Goal: Information Seeking & Learning: Learn about a topic

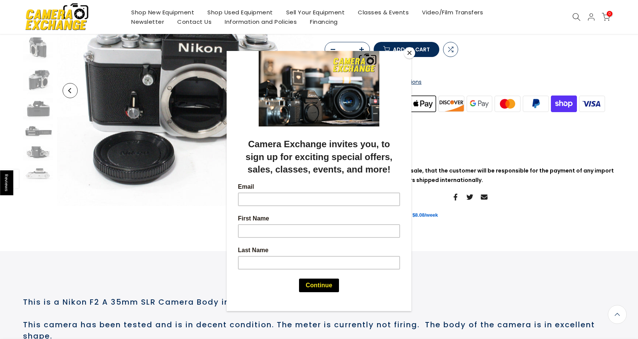
scroll to position [114, 0]
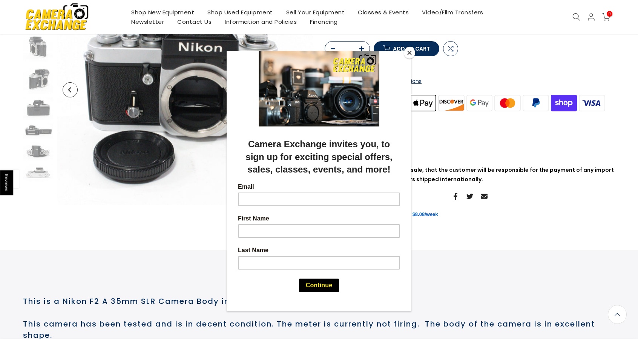
click at [407, 52] on button "Close" at bounding box center [409, 52] width 11 height 11
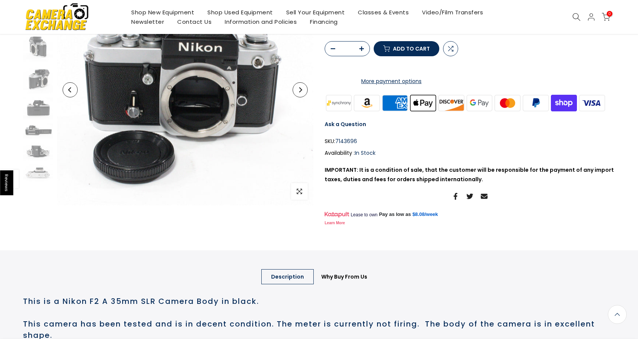
scroll to position [0, 0]
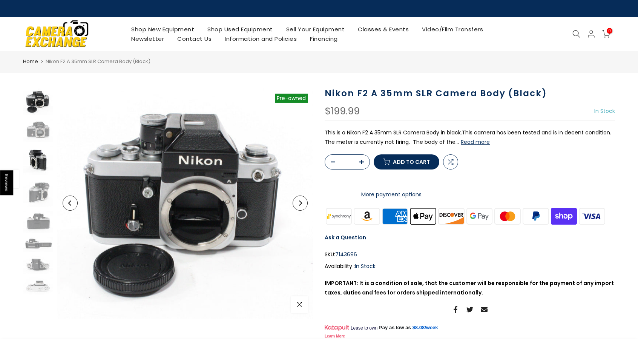
click at [35, 159] on img at bounding box center [38, 160] width 30 height 29
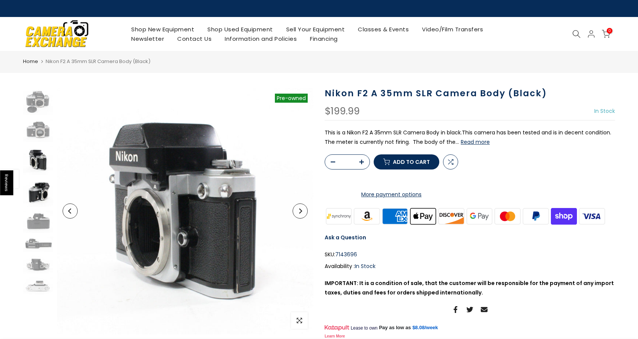
click at [39, 196] on img at bounding box center [38, 192] width 30 height 28
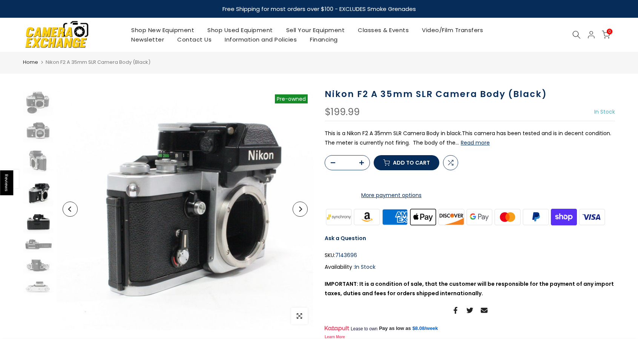
click at [40, 223] on img at bounding box center [38, 222] width 30 height 22
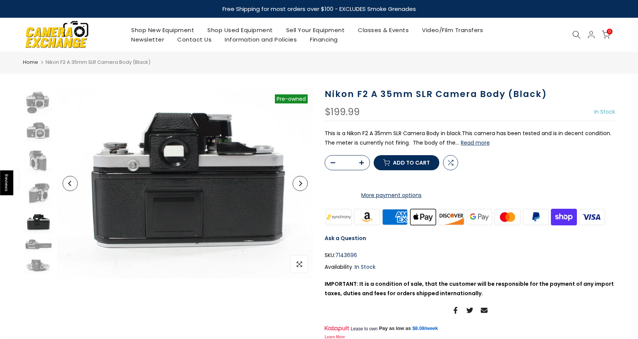
scroll to position [18, 0]
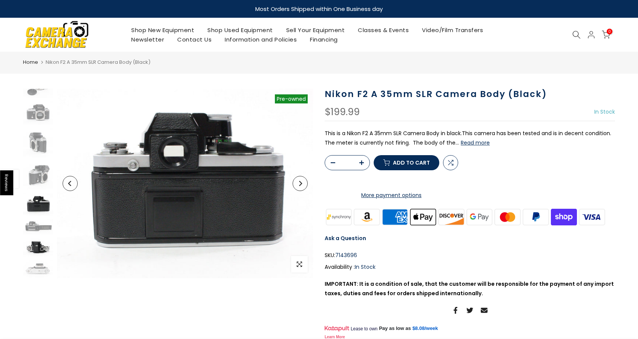
click at [35, 245] on img at bounding box center [38, 247] width 30 height 18
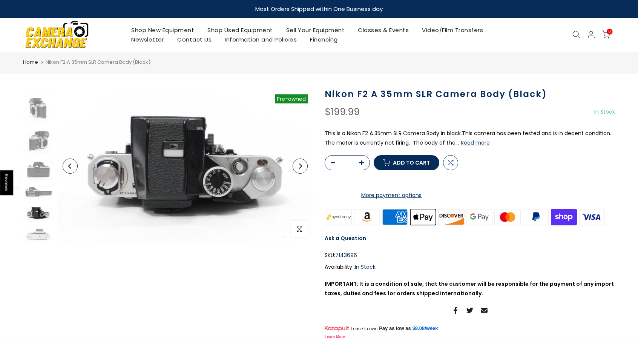
scroll to position [53, 0]
click at [35, 230] on img at bounding box center [38, 234] width 30 height 18
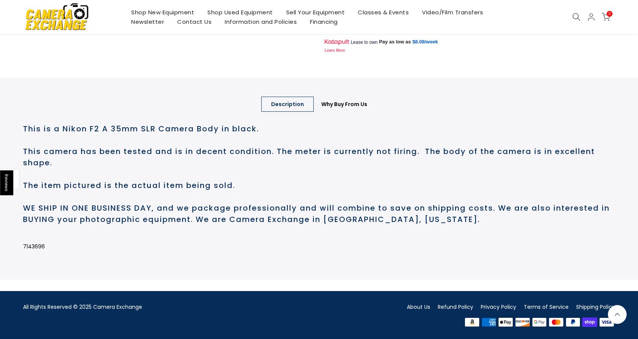
scroll to position [302, 0]
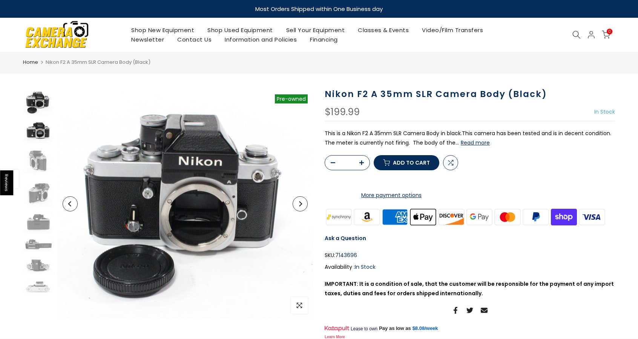
click at [39, 129] on img at bounding box center [38, 131] width 30 height 23
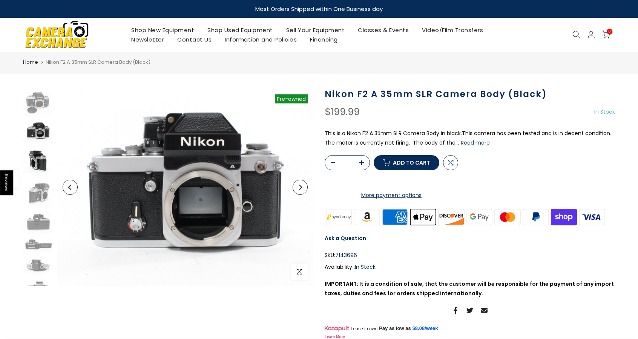
click at [38, 160] on img at bounding box center [38, 160] width 30 height 29
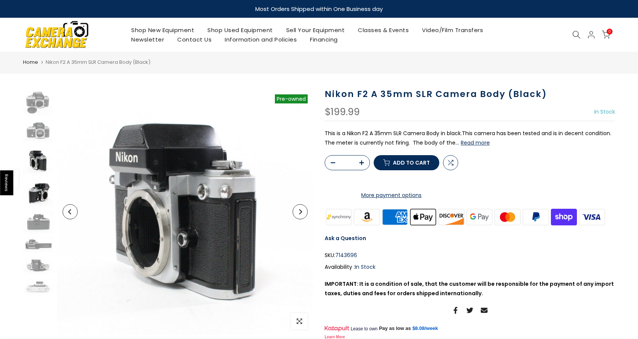
click at [40, 187] on img at bounding box center [38, 193] width 30 height 28
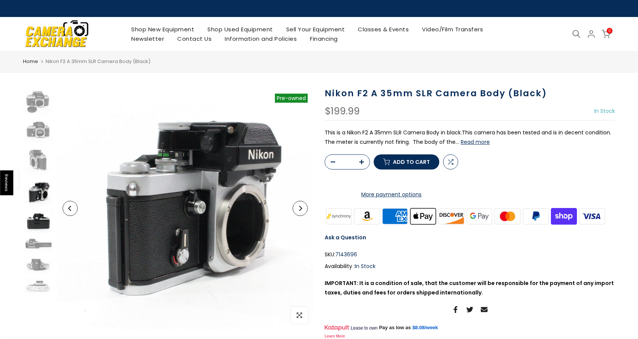
click at [38, 227] on img at bounding box center [38, 221] width 30 height 22
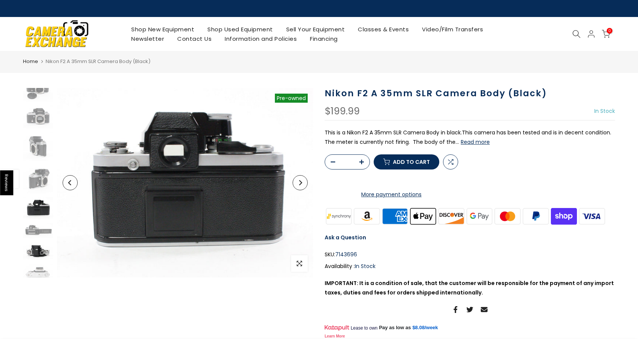
scroll to position [18, 0]
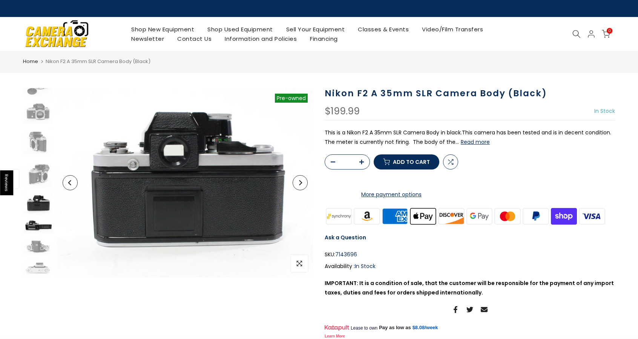
click at [33, 227] on img at bounding box center [38, 225] width 30 height 15
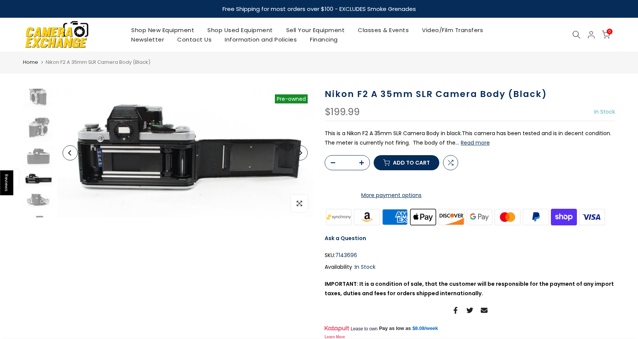
scroll to position [79, 0]
click at [35, 188] on img at bounding box center [38, 186] width 30 height 18
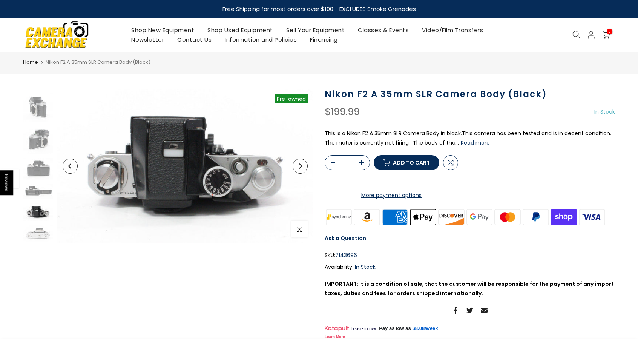
scroll to position [53, 0]
click at [36, 232] on img at bounding box center [38, 234] width 30 height 18
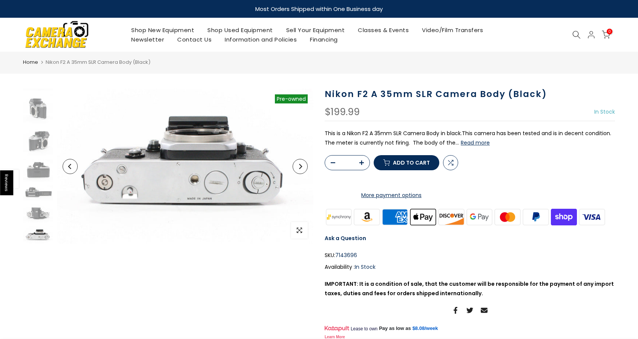
scroll to position [52, 0]
